Goal: Download file/media

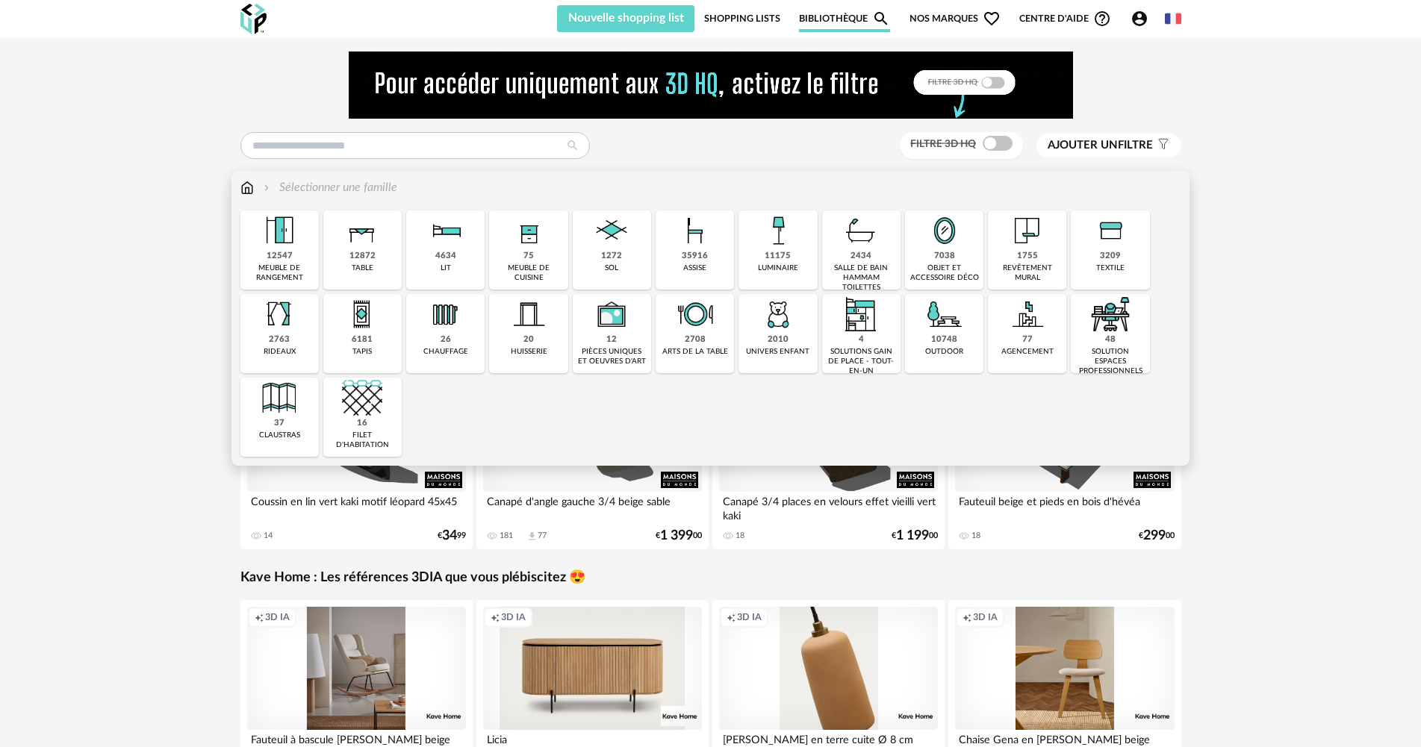
click at [639, 253] on div "1272 sol" at bounding box center [612, 250] width 78 height 79
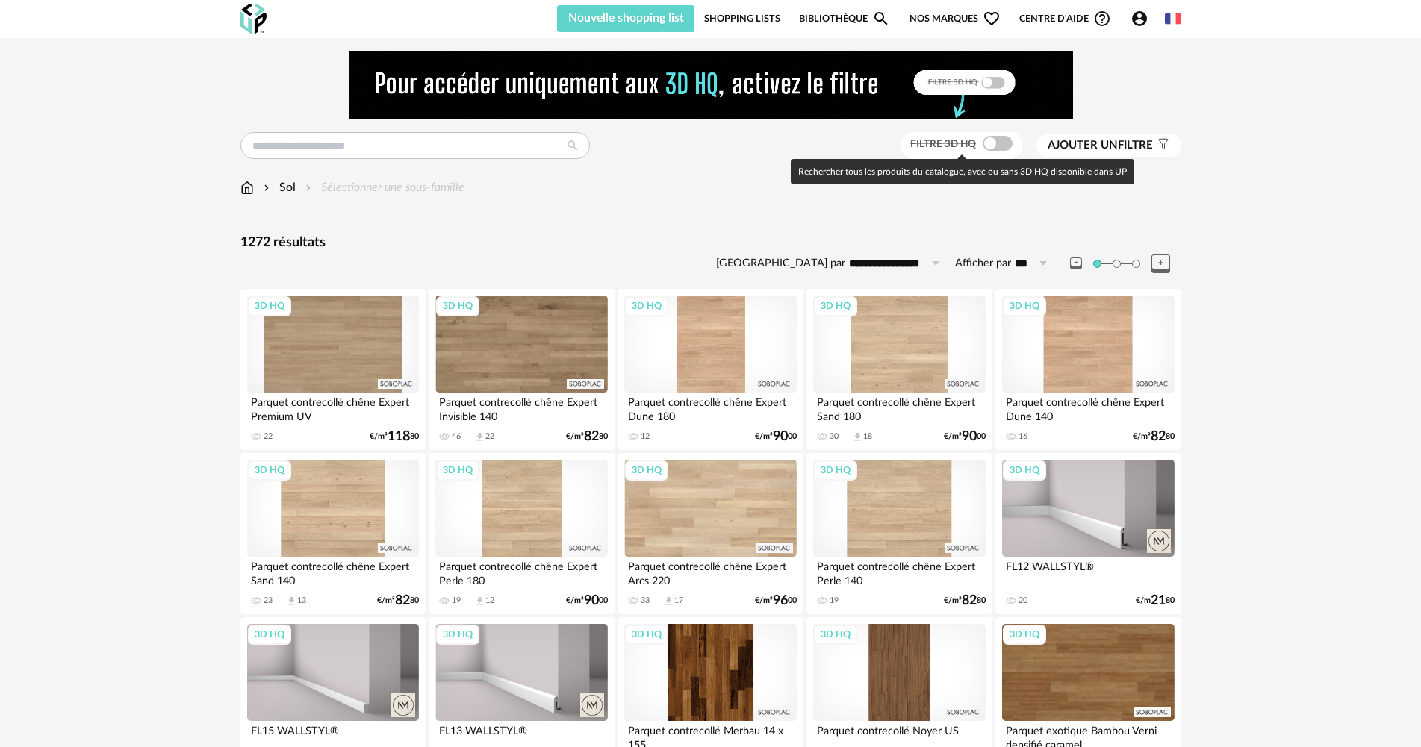
click at [996, 142] on span at bounding box center [998, 143] width 30 height 15
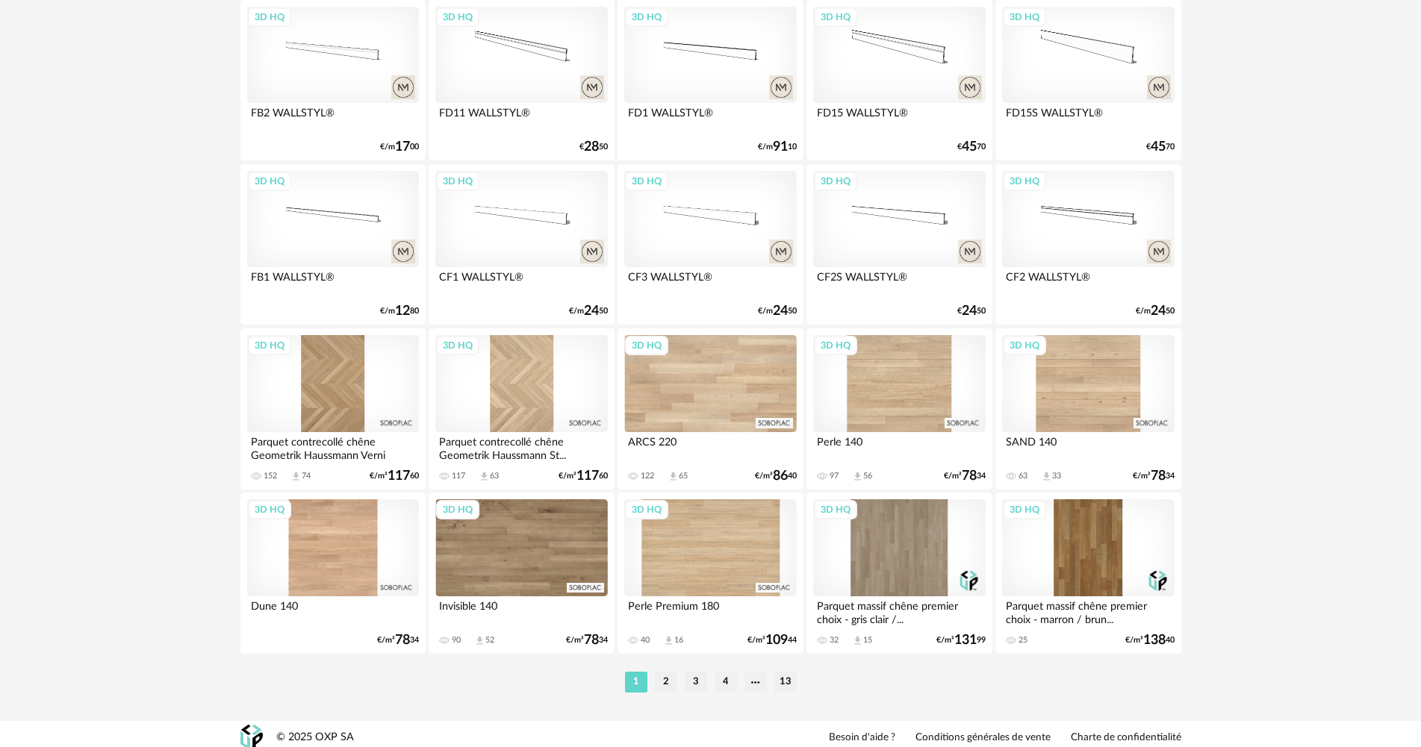
scroll to position [2926, 0]
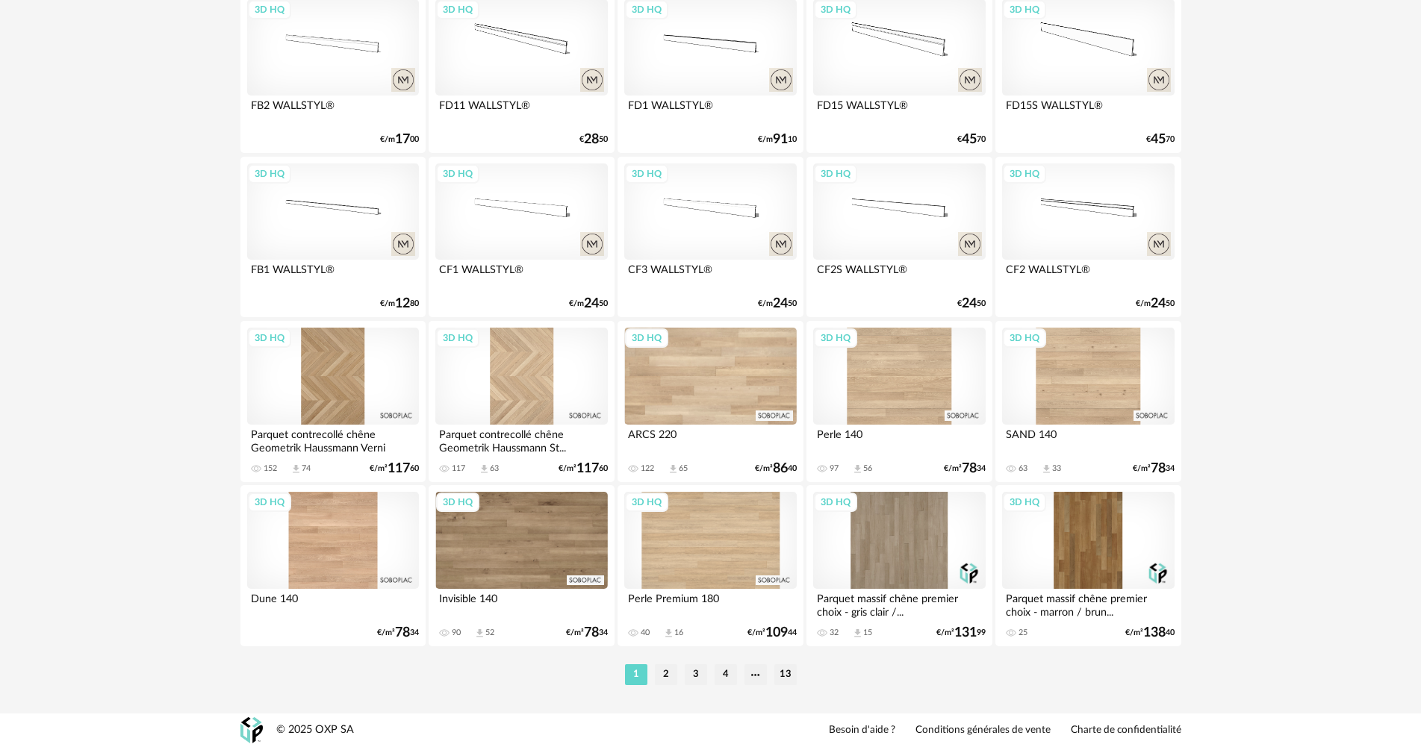
click at [907, 382] on div "3D HQ" at bounding box center [899, 376] width 172 height 97
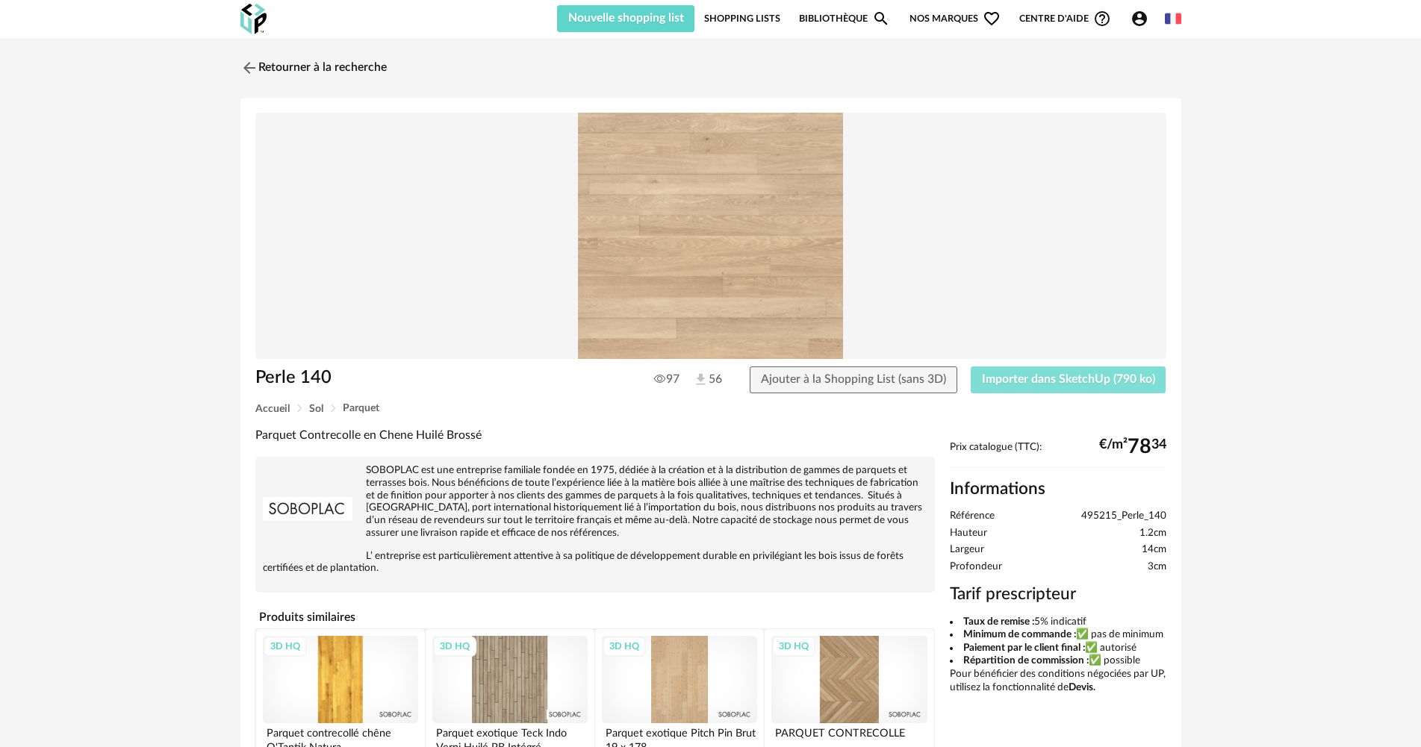
click at [1111, 380] on span "Importer dans SketchUp (790 ko)" at bounding box center [1068, 379] width 173 height 12
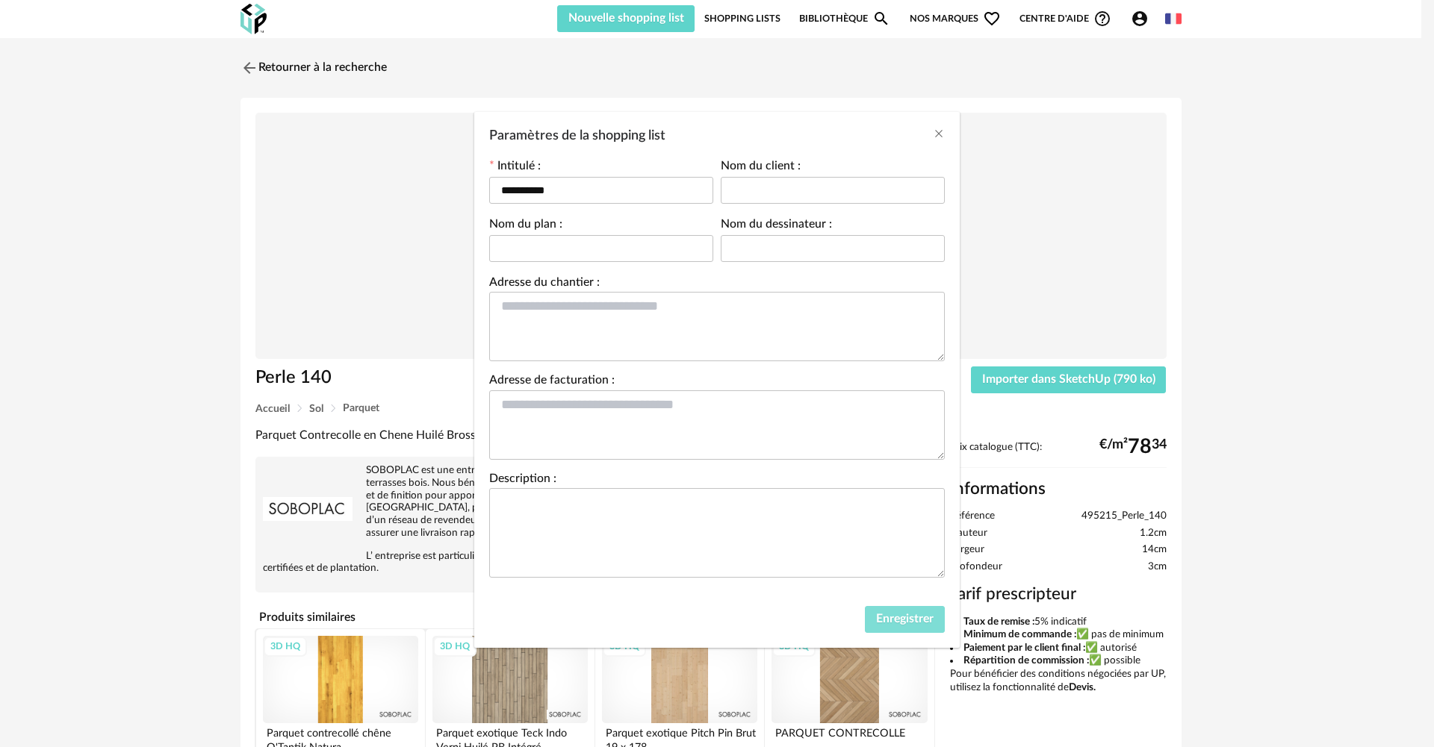
click at [890, 619] on span "Enregistrer" at bounding box center [904, 619] width 57 height 12
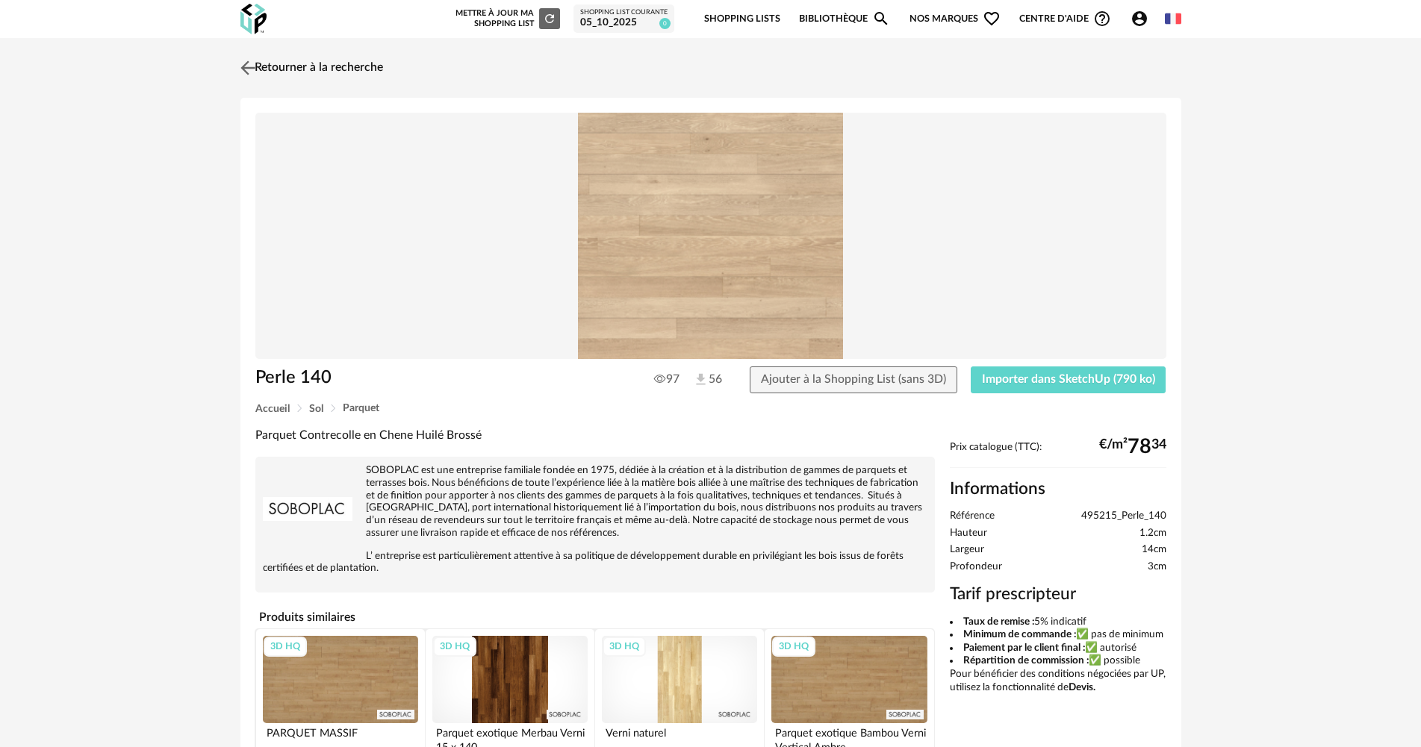
click at [246, 70] on img at bounding box center [248, 68] width 22 height 22
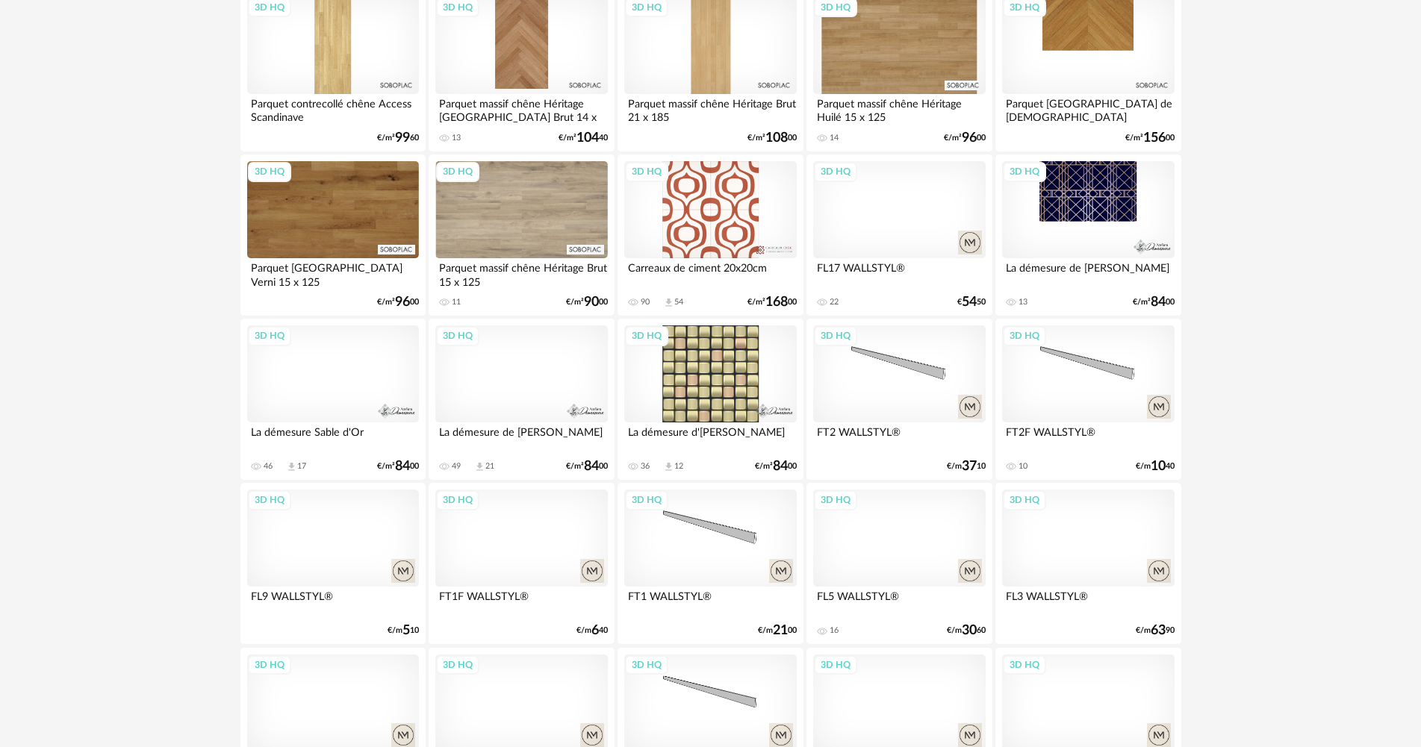
scroll to position [1792, 0]
